Goal: Submit feedback/report problem: Submit feedback/report problem

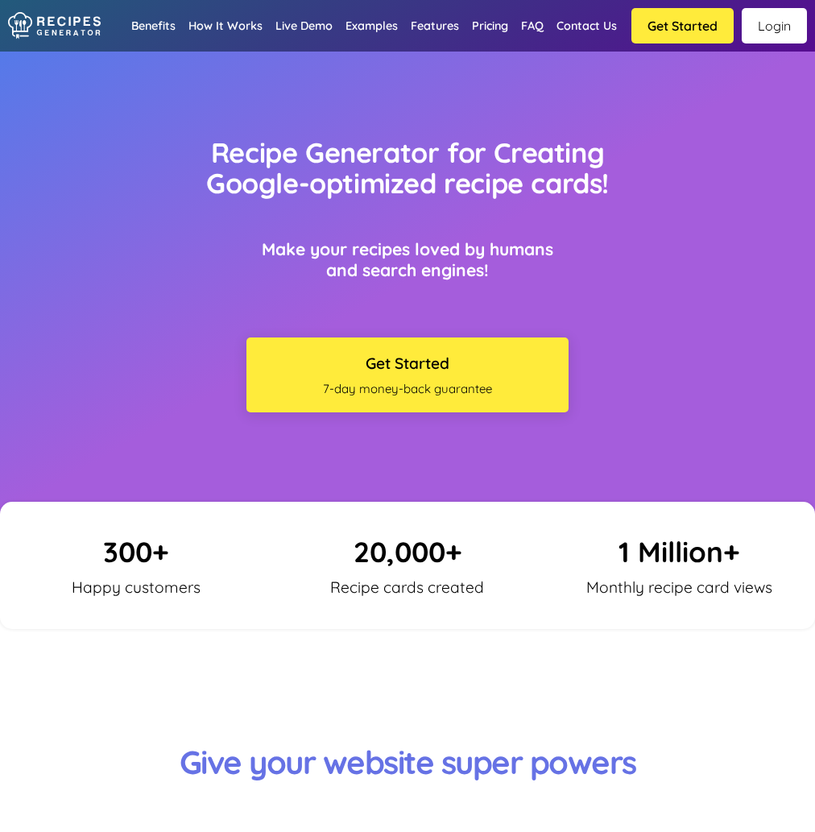
click at [751, 36] on link "Login" at bounding box center [774, 25] width 65 height 35
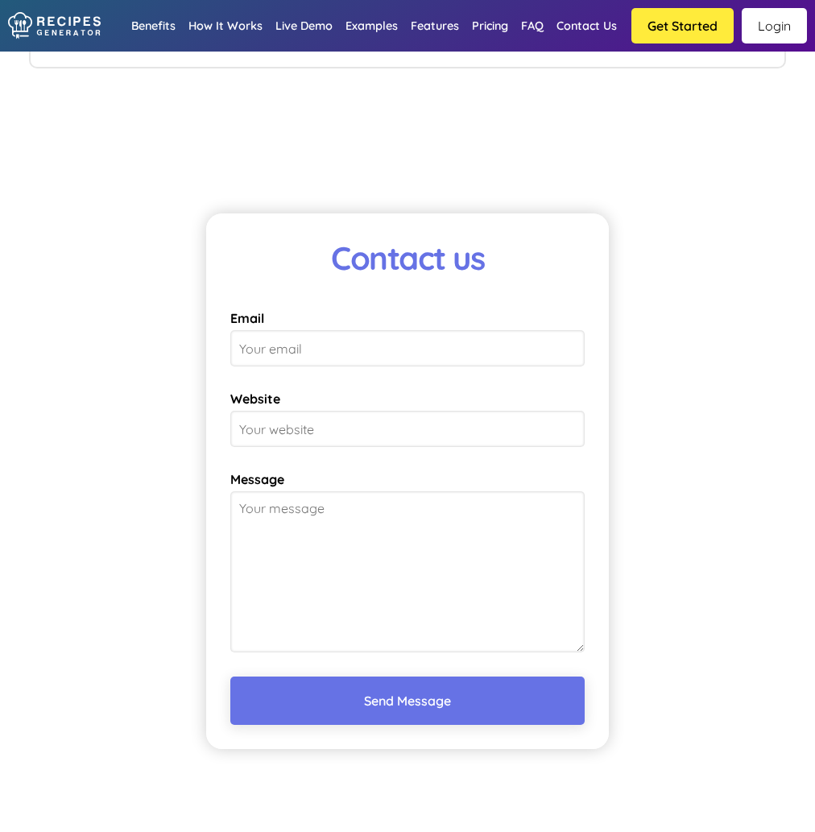
scroll to position [10616, 0]
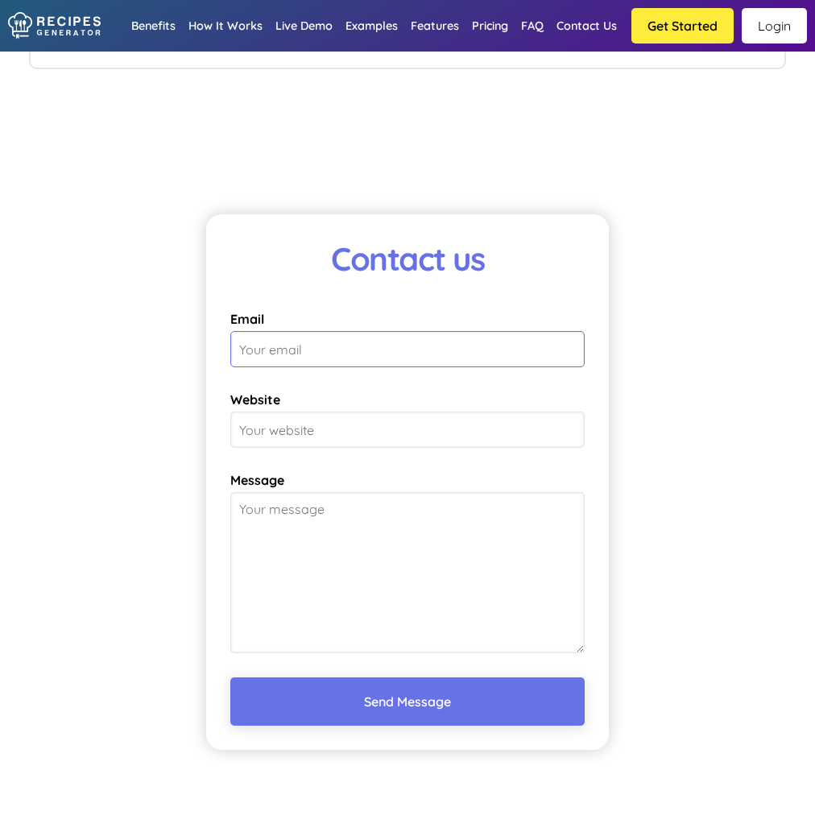
click at [311, 334] on input "Email" at bounding box center [407, 349] width 354 height 36
type input "[PERSON_NAME][EMAIL_ADDRESS][PERSON_NAME][DOMAIN_NAME]"
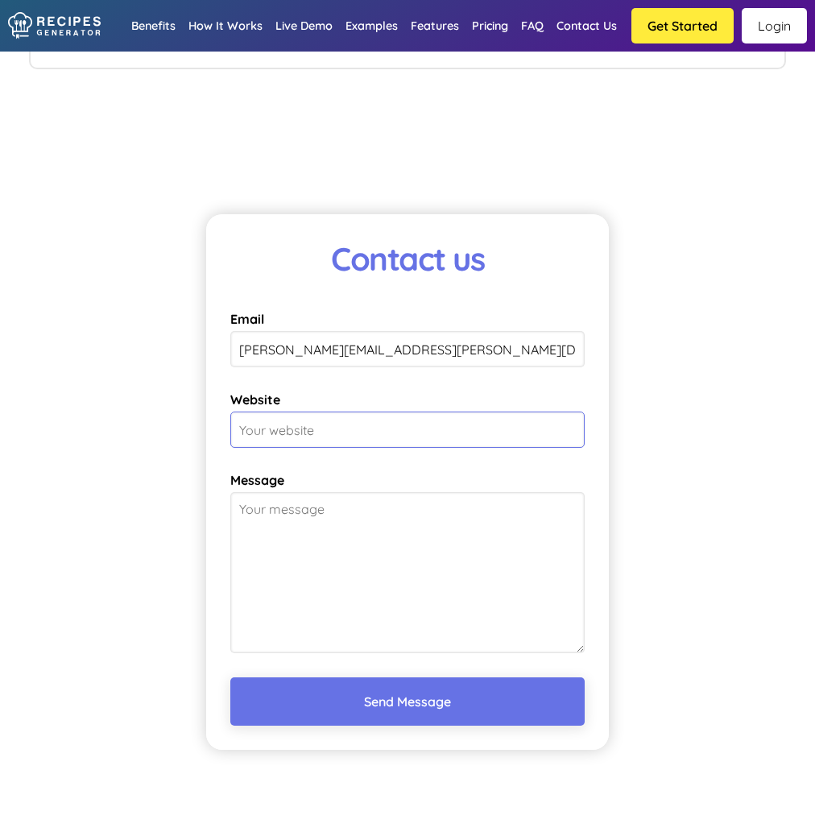
click at [338, 413] on input "Website" at bounding box center [407, 429] width 354 height 36
type input "www.tenzoskitchen.com"
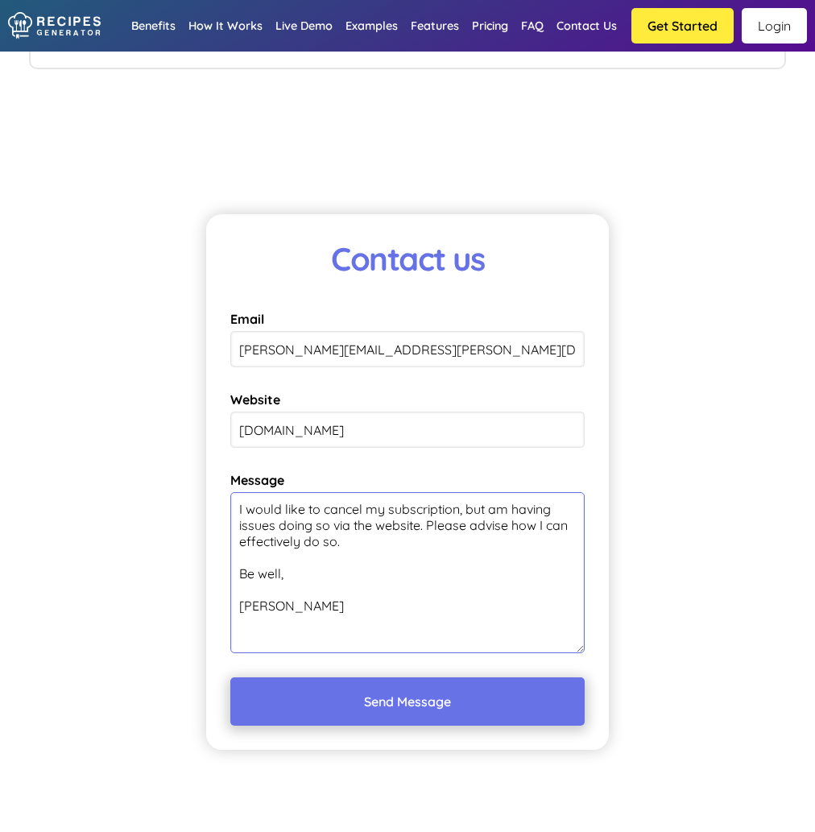
type textarea "I would like to cancel my subscription, but am having issues doing so via the w…"
click at [424, 679] on button "Send Message" at bounding box center [407, 701] width 354 height 48
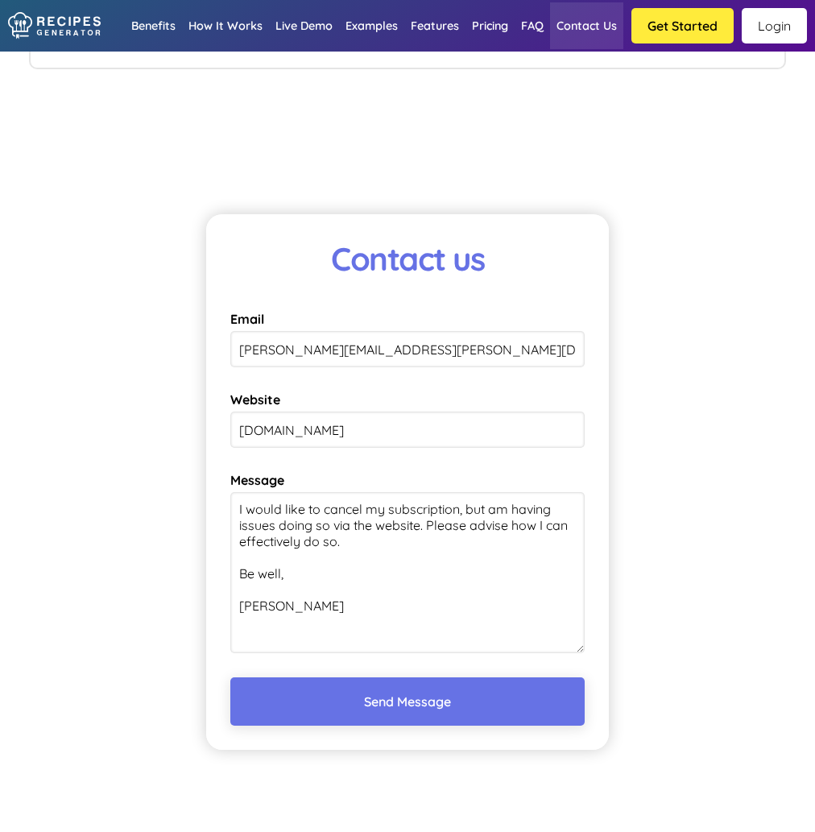
click at [563, 26] on link "Contact us" at bounding box center [586, 25] width 73 height 47
click at [540, 26] on link "FAQ" at bounding box center [532, 25] width 35 height 47
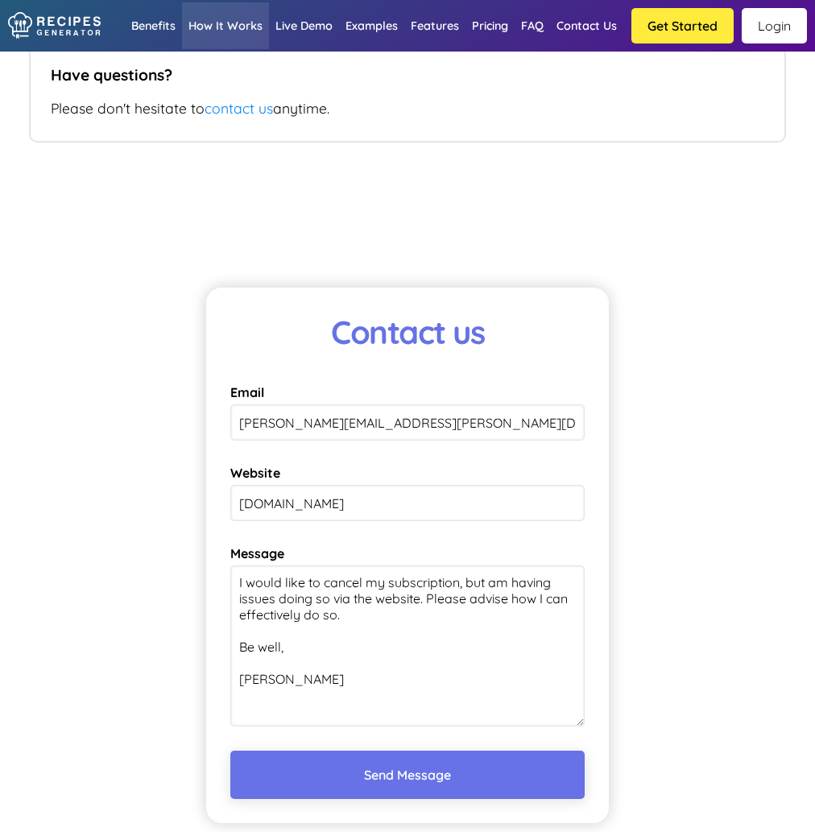
scroll to position [10543, 0]
